Goal: Task Accomplishment & Management: Use online tool/utility

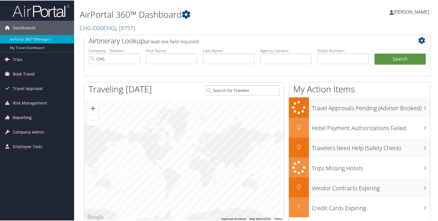
click at [21, 117] on span "Reporting" at bounding box center [22, 117] width 19 height 14
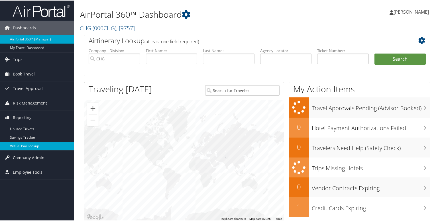
click at [25, 144] on link "Virtual Pay Lookup" at bounding box center [37, 145] width 74 height 9
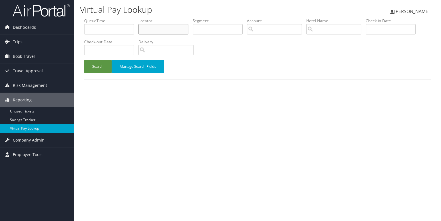
click at [157, 28] on input "text" at bounding box center [163, 29] width 50 height 11
paste input "WLRNEE"
type input "WLRNEE"
click at [96, 62] on button "Search" at bounding box center [97, 66] width 27 height 13
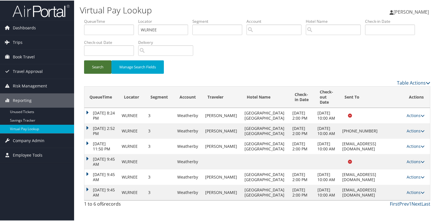
scroll to position [14, 0]
click at [421, 194] on icon at bounding box center [423, 192] width 4 height 4
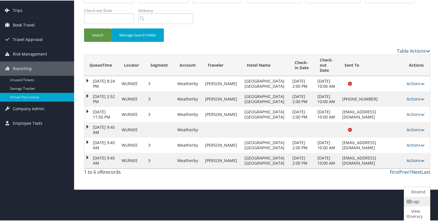
click at [411, 201] on icon at bounding box center [409, 201] width 5 height 4
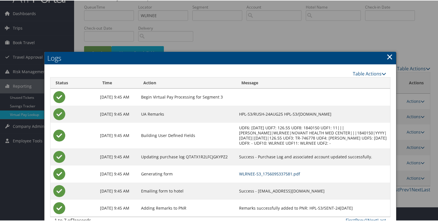
click at [259, 175] on link "WLRNEE-S3_1756095337581.pdf" at bounding box center [269, 173] width 61 height 5
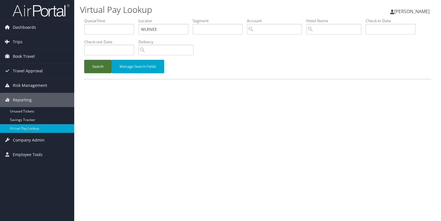
click at [98, 68] on button "Search" at bounding box center [97, 66] width 27 height 13
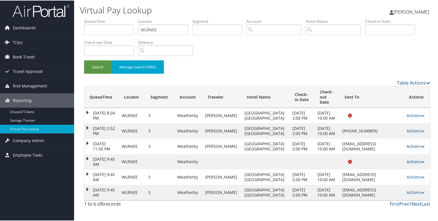
click at [411, 149] on link "Actions" at bounding box center [416, 145] width 18 height 5
click at [413, 180] on link "Logs" at bounding box center [416, 177] width 25 height 10
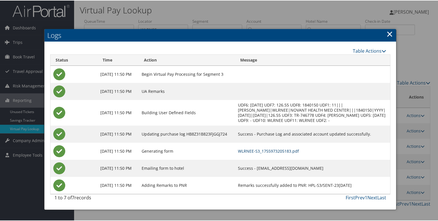
click at [270, 151] on link "WLRNEE-S3_1755973205183.pdf" at bounding box center [268, 150] width 61 height 5
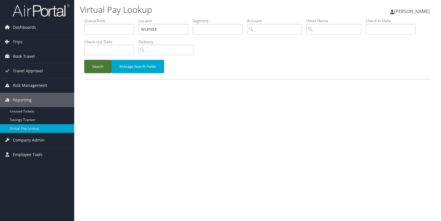
click at [98, 67] on button "Search" at bounding box center [97, 66] width 27 height 13
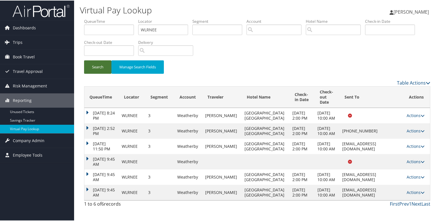
scroll to position [14, 0]
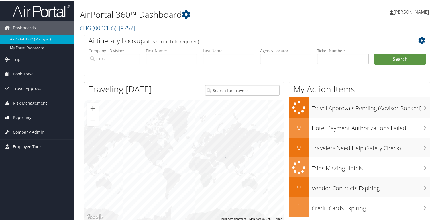
click at [18, 115] on span "Reporting" at bounding box center [22, 117] width 19 height 14
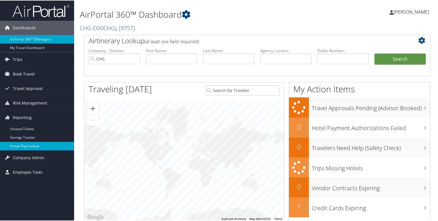
click at [27, 142] on link "Virtual Pay Lookup" at bounding box center [37, 145] width 74 height 9
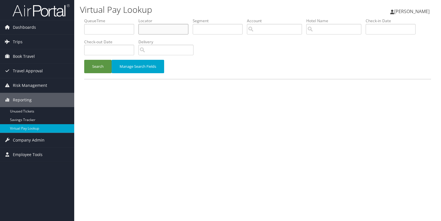
click at [145, 30] on input "text" at bounding box center [163, 29] width 50 height 11
paste input "ITHFII"
click at [151, 28] on input "ITHFII" at bounding box center [163, 29] width 50 height 11
type input "ITHFII"
click at [84, 60] on button "Search" at bounding box center [97, 66] width 27 height 13
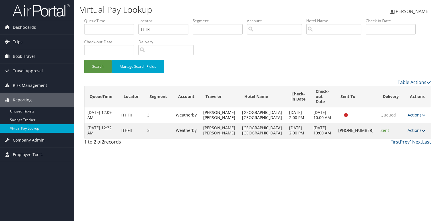
click at [421, 133] on icon at bounding box center [423, 131] width 4 height 4
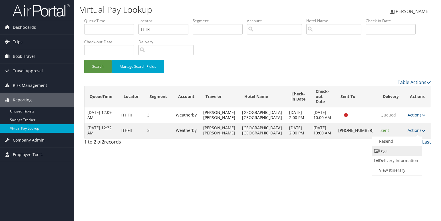
click at [403, 152] on link "Logs" at bounding box center [396, 151] width 49 height 10
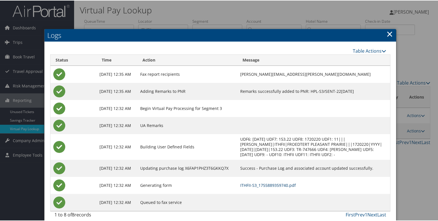
click at [267, 185] on link "ITHFII-S3_1755889359740.pdf" at bounding box center [268, 184] width 56 height 5
